Goal: Download file/media

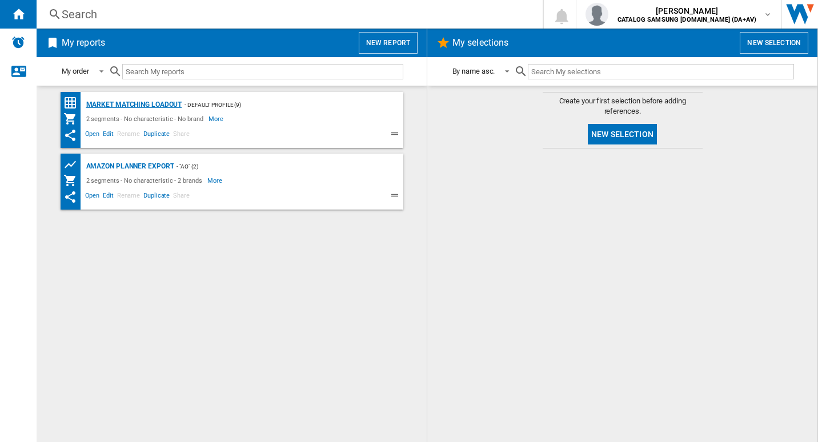
click at [130, 107] on div "Market Matching Loadout" at bounding box center [132, 105] width 99 height 14
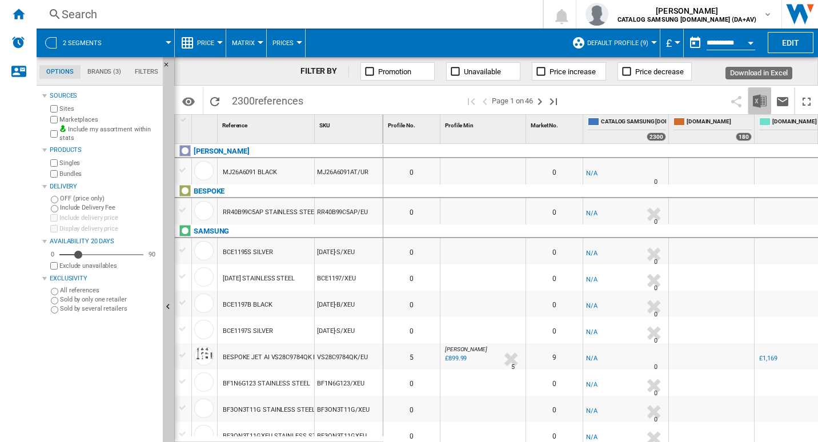
click at [755, 101] on img "Download in Excel" at bounding box center [760, 101] width 14 height 14
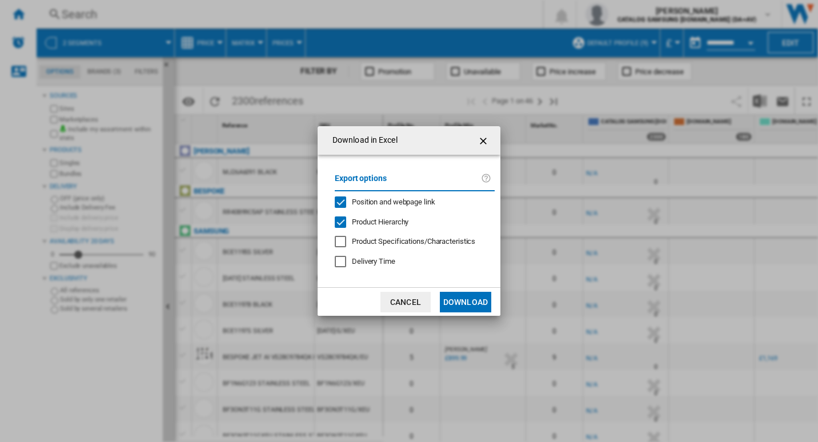
click at [464, 304] on button "Download" at bounding box center [465, 302] width 51 height 21
